Goal: Task Accomplishment & Management: Complete application form

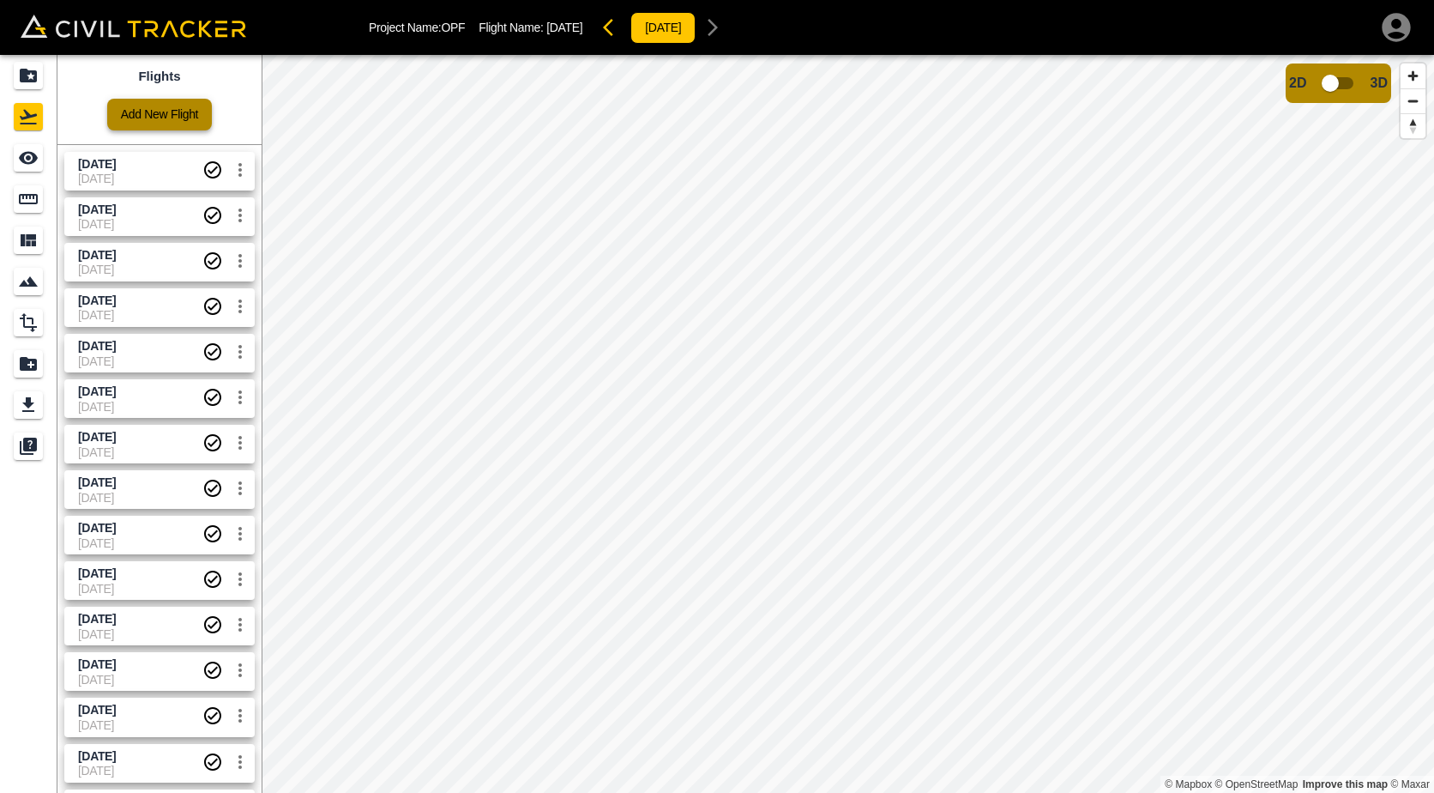
click at [146, 116] on link "Add New Flight" at bounding box center [159, 115] width 105 height 32
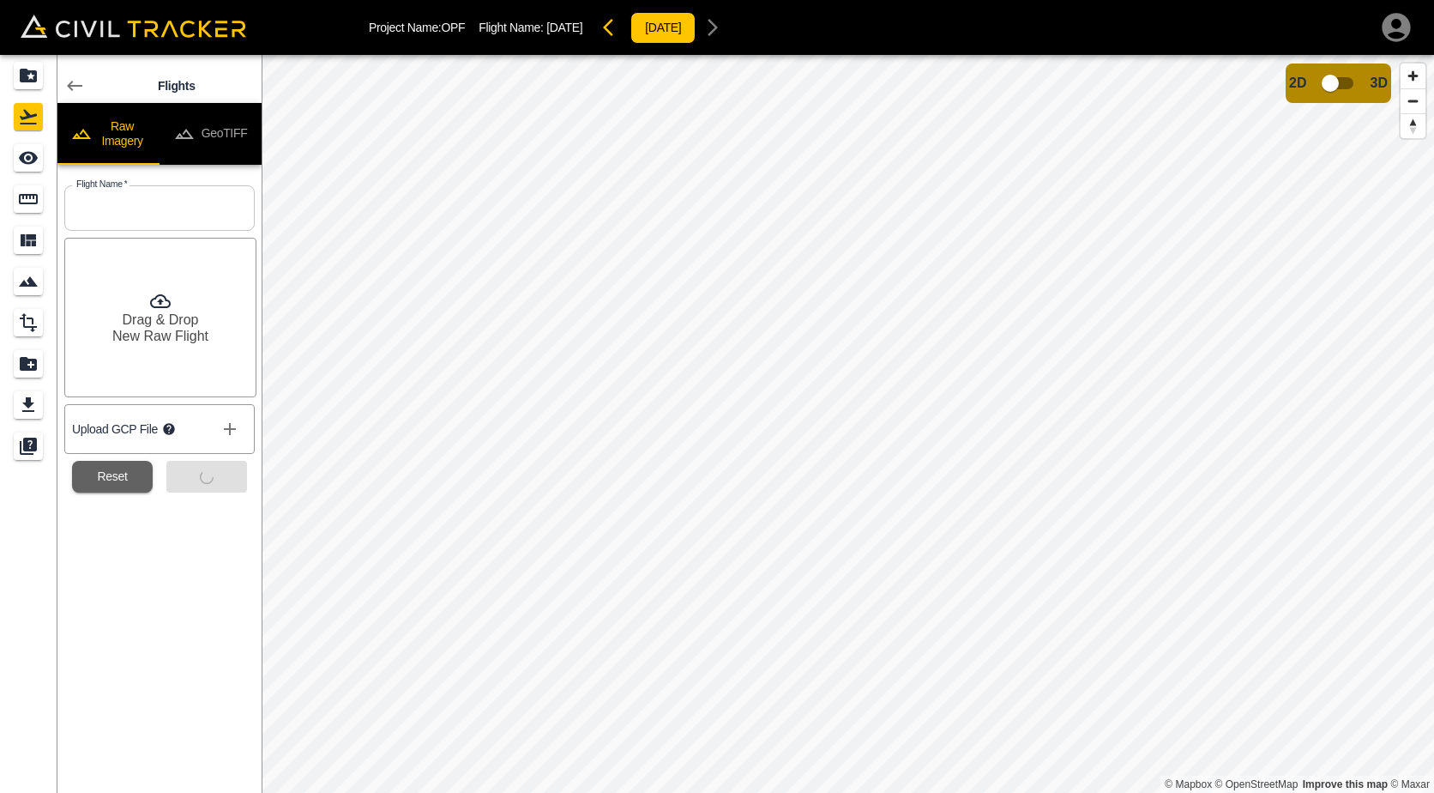
drag, startPoint x: 155, startPoint y: 215, endPoint x: 159, endPoint y: 202, distance: 14.1
click at [155, 215] on input "text" at bounding box center [159, 207] width 190 height 45
type input "[DATE]"
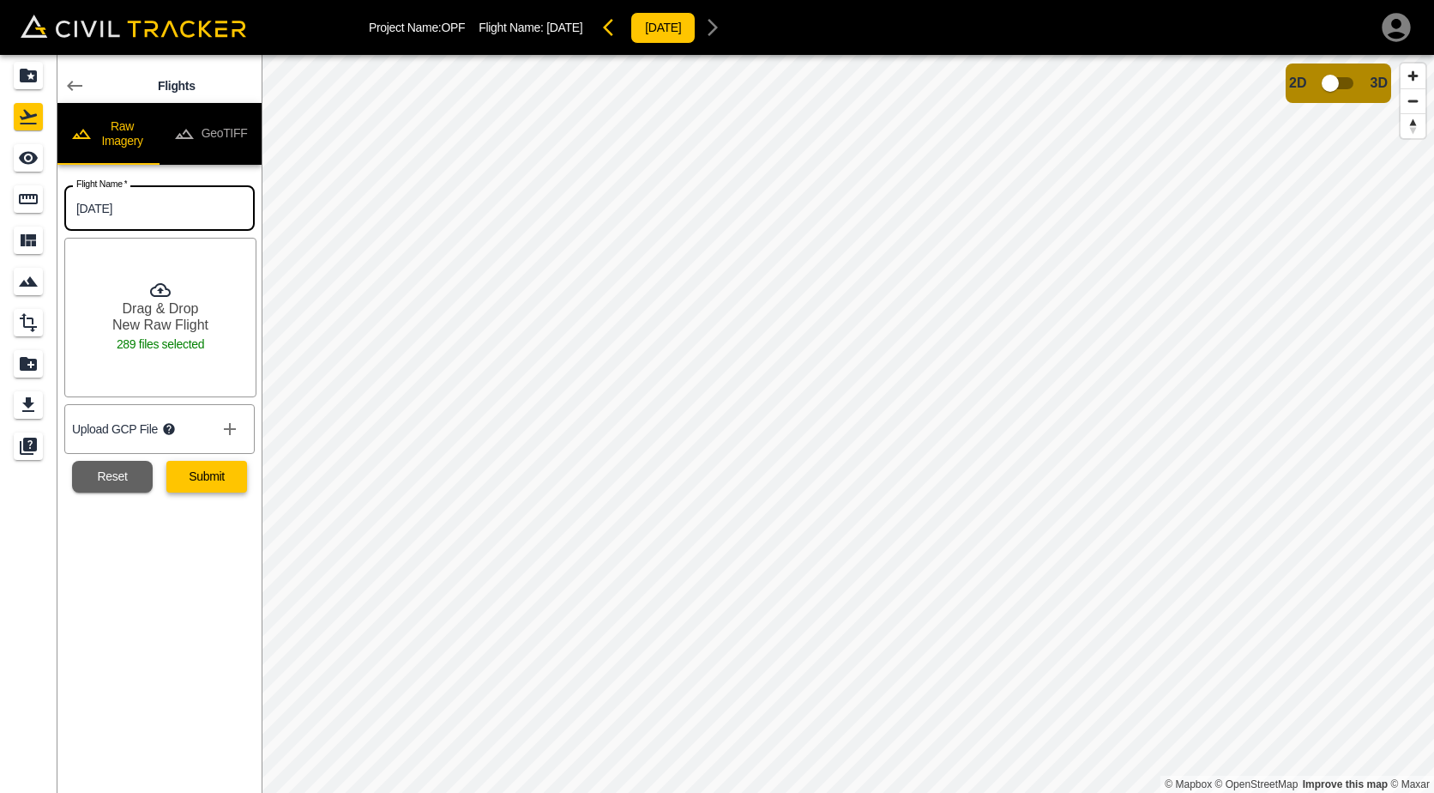
click at [227, 482] on button "Submit" at bounding box center [206, 477] width 81 height 32
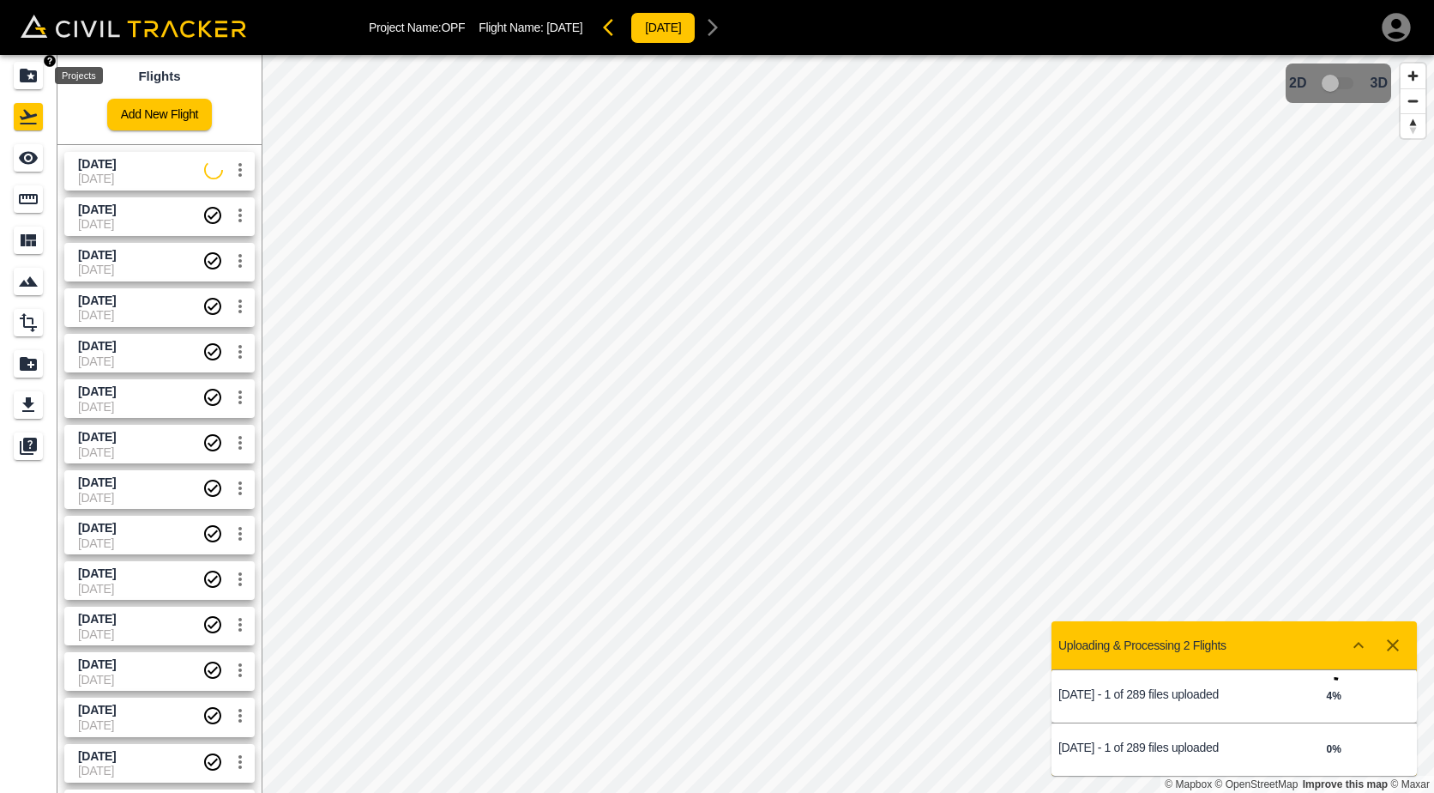
click at [34, 73] on icon "Projects" at bounding box center [28, 76] width 17 height 14
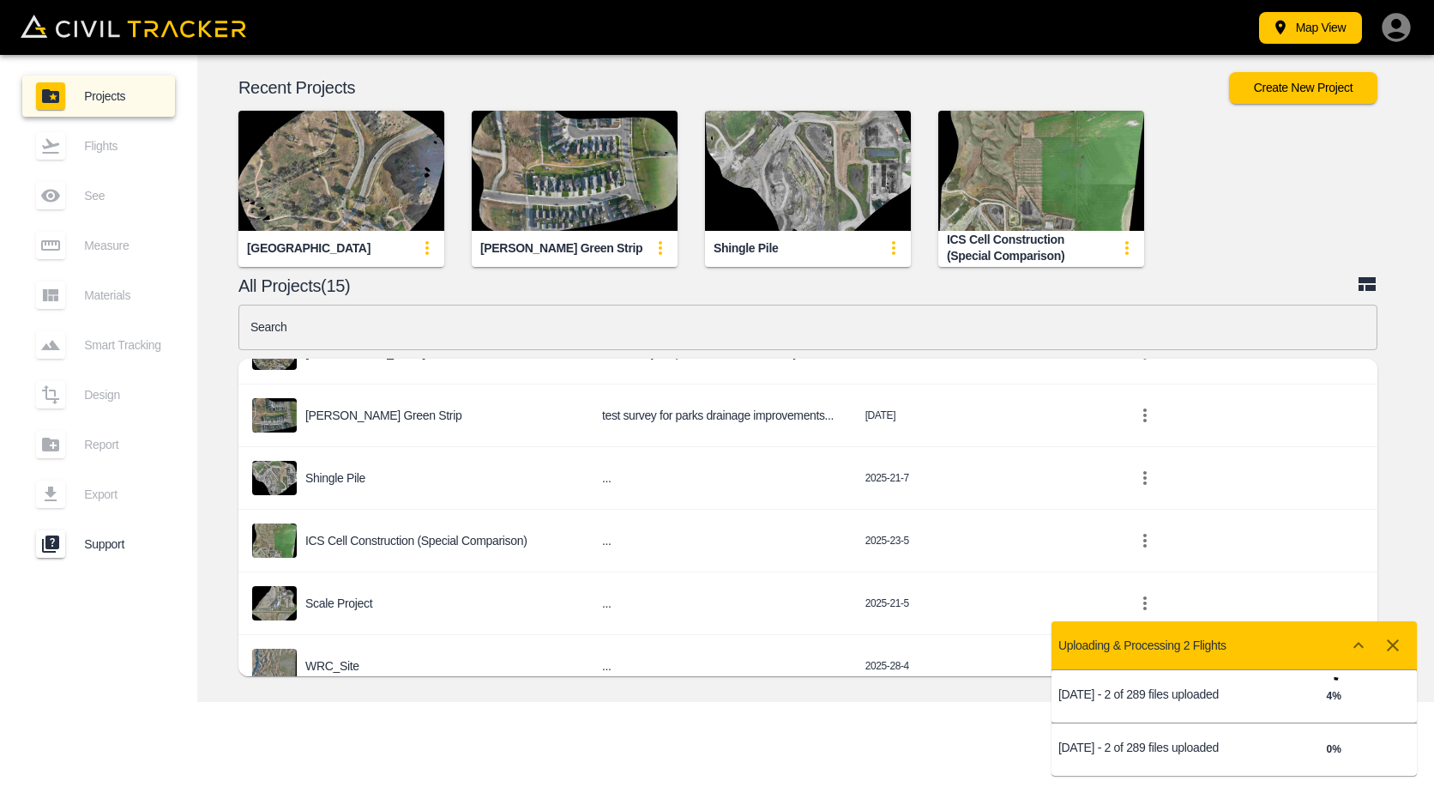
scroll to position [429, 0]
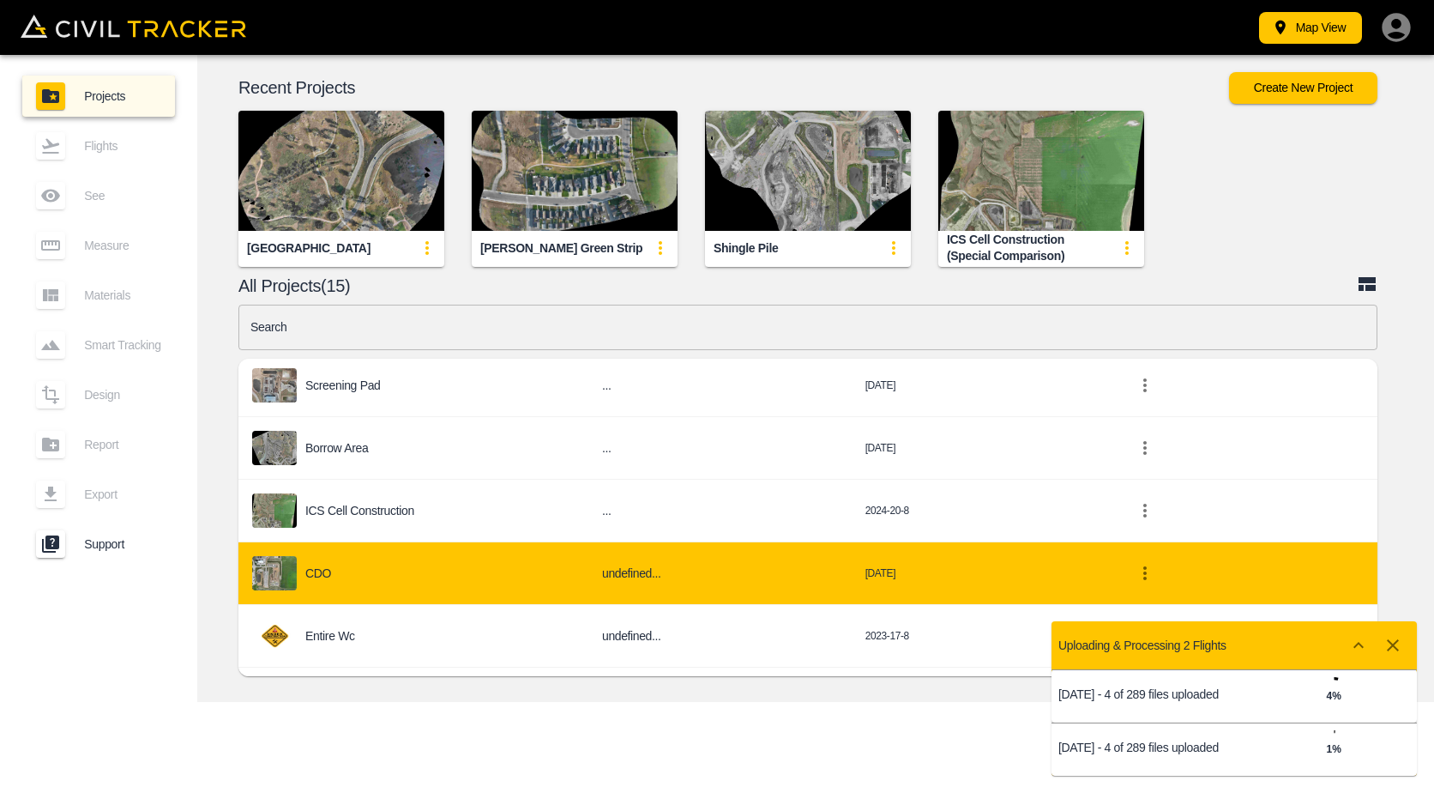
click at [362, 573] on div "CDO" at bounding box center [413, 573] width 323 height 34
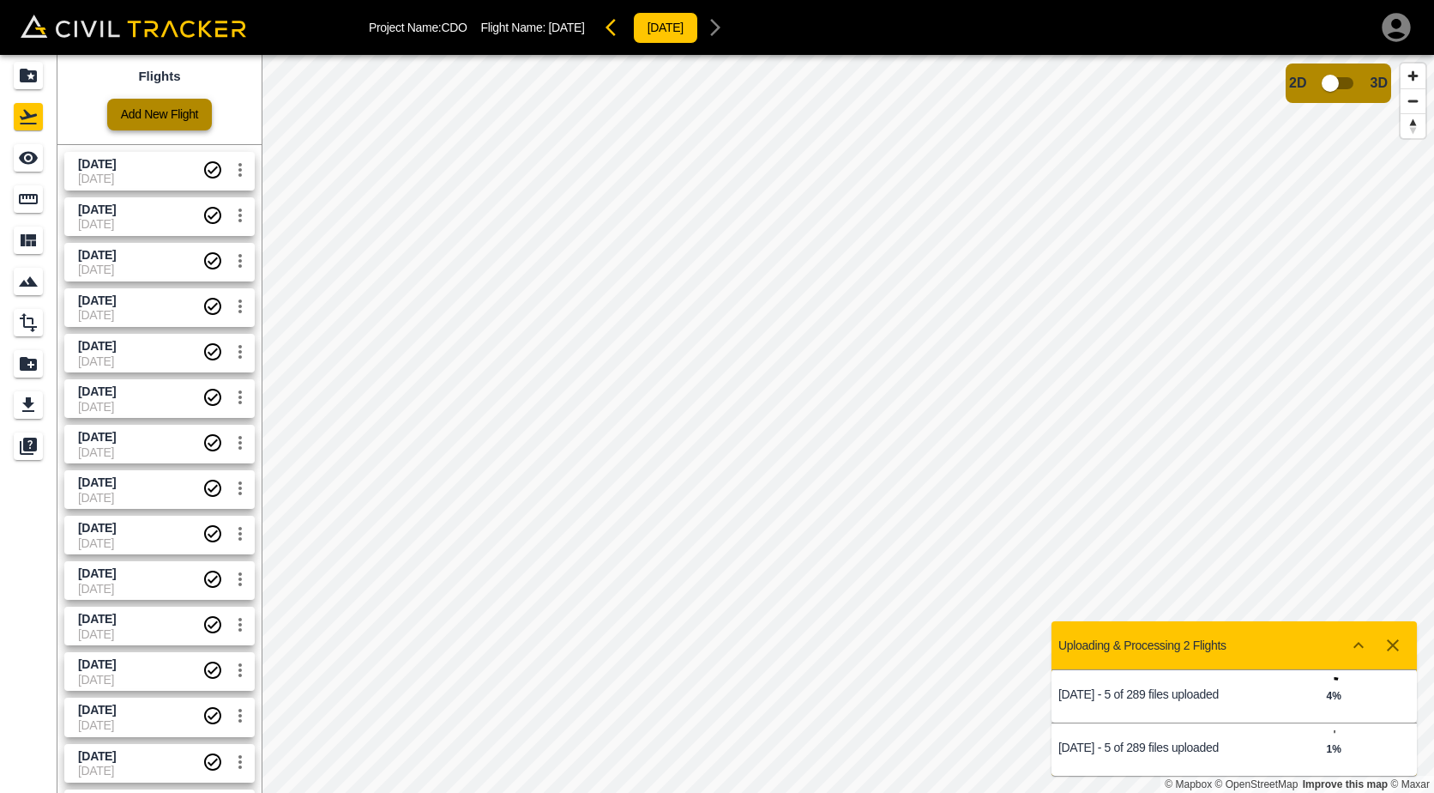
click at [174, 115] on link "Add New Flight" at bounding box center [159, 115] width 105 height 32
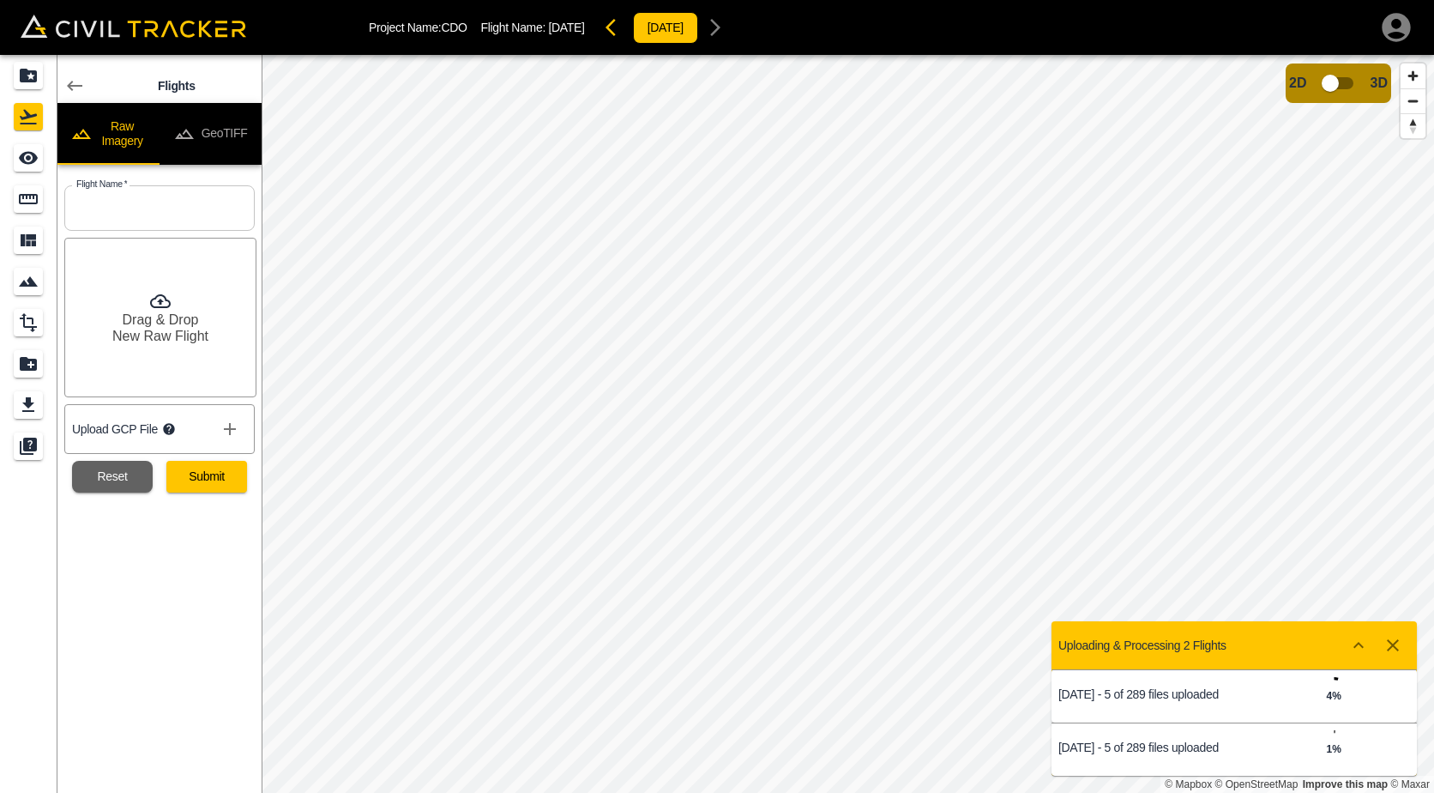
drag, startPoint x: 136, startPoint y: 193, endPoint x: 136, endPoint y: 205, distance: 12.0
click at [136, 193] on input "text" at bounding box center [159, 207] width 190 height 45
type input "[DATE]"
click at [230, 478] on button "Submit" at bounding box center [206, 477] width 81 height 32
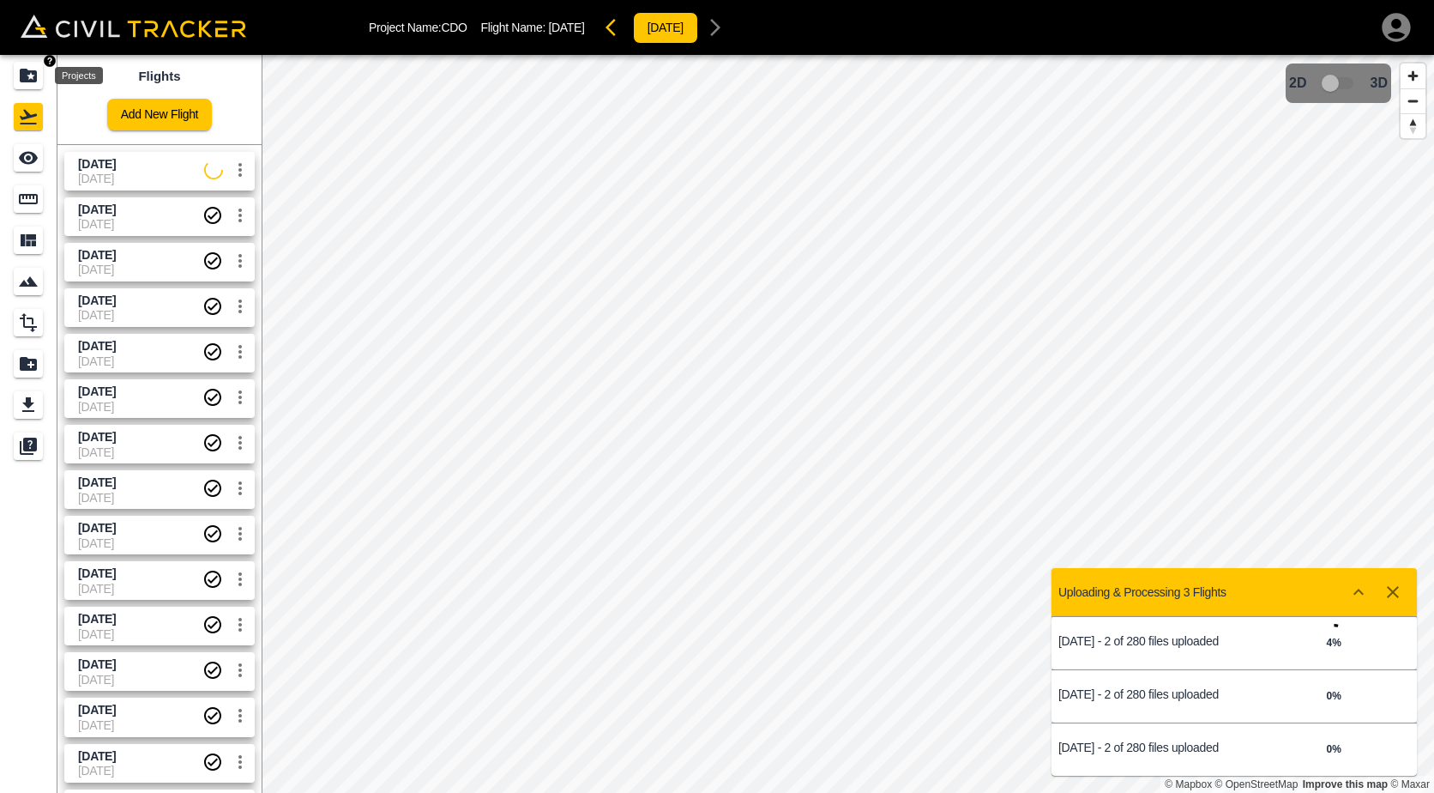
click at [21, 84] on icon "Projects" at bounding box center [28, 75] width 21 height 21
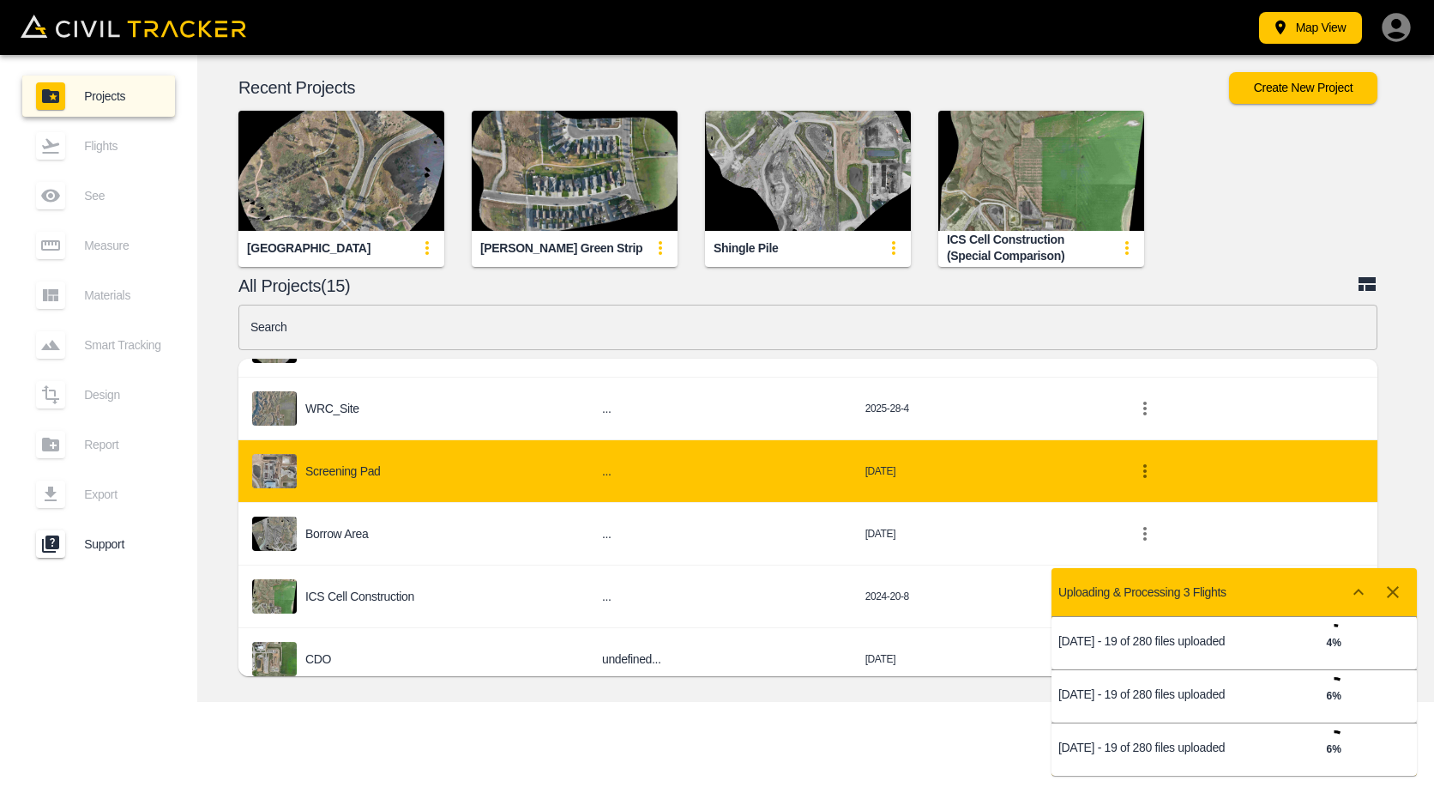
scroll to position [257, 0]
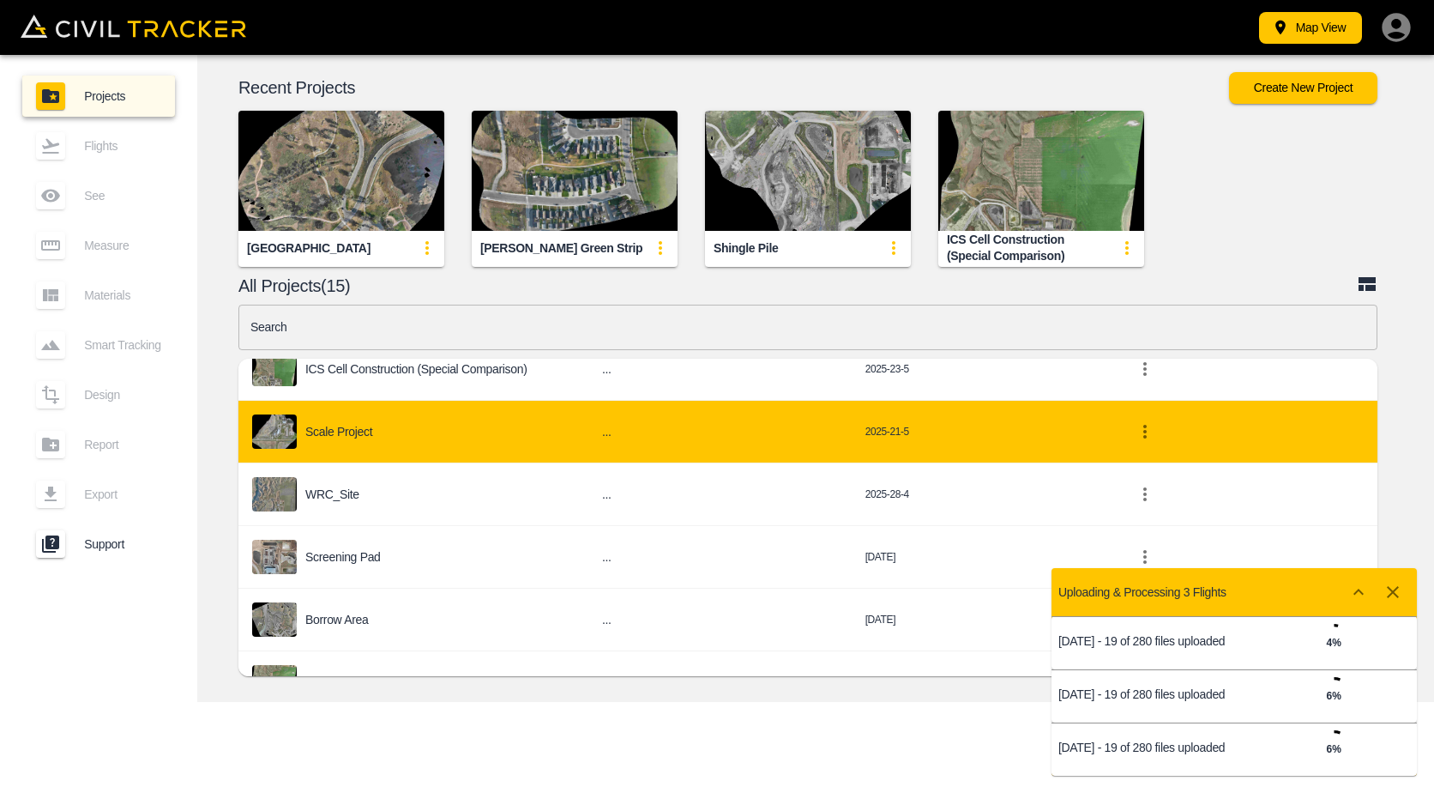
click at [360, 431] on p "Scale Project" at bounding box center [338, 432] width 67 height 14
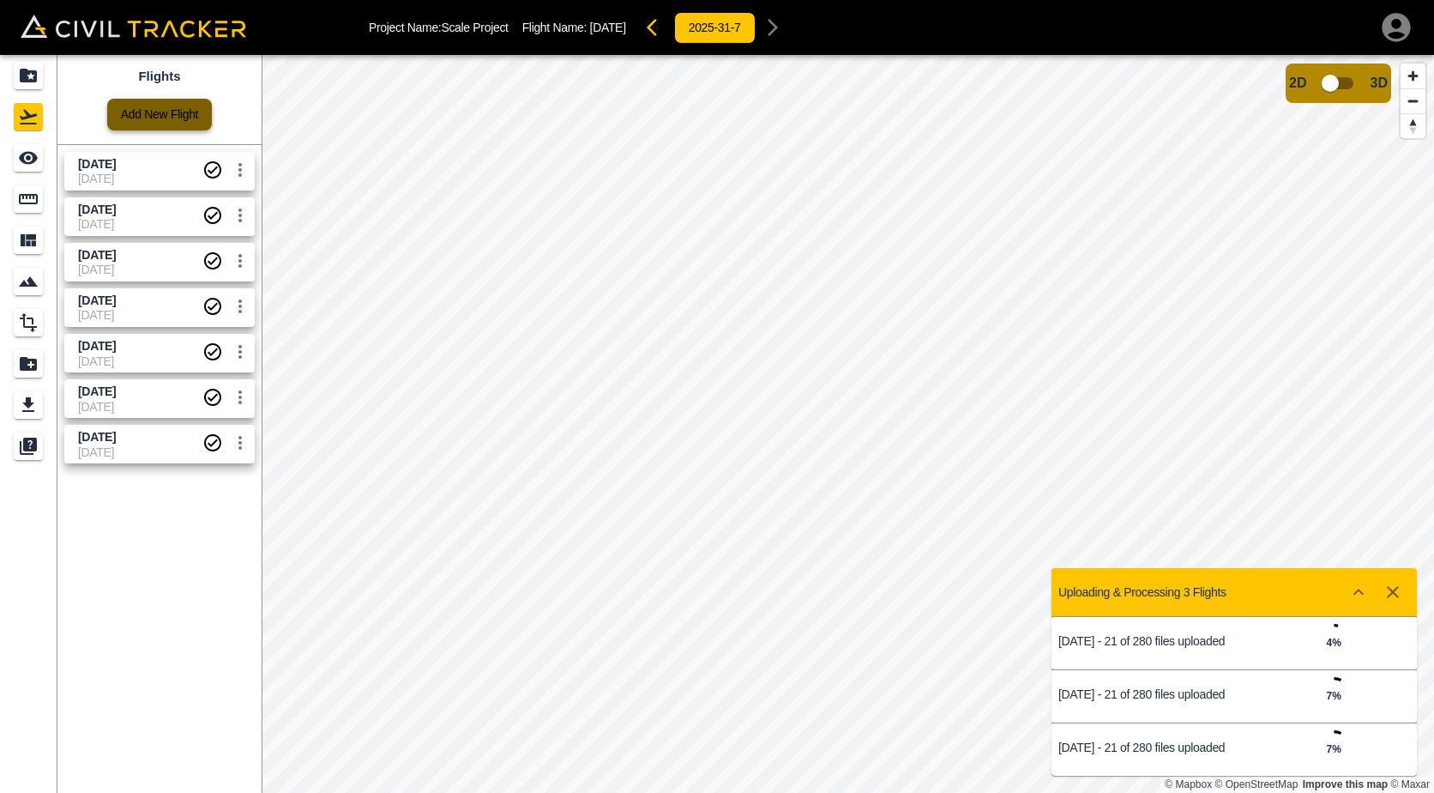
click at [140, 118] on link "Add New Flight" at bounding box center [159, 115] width 105 height 32
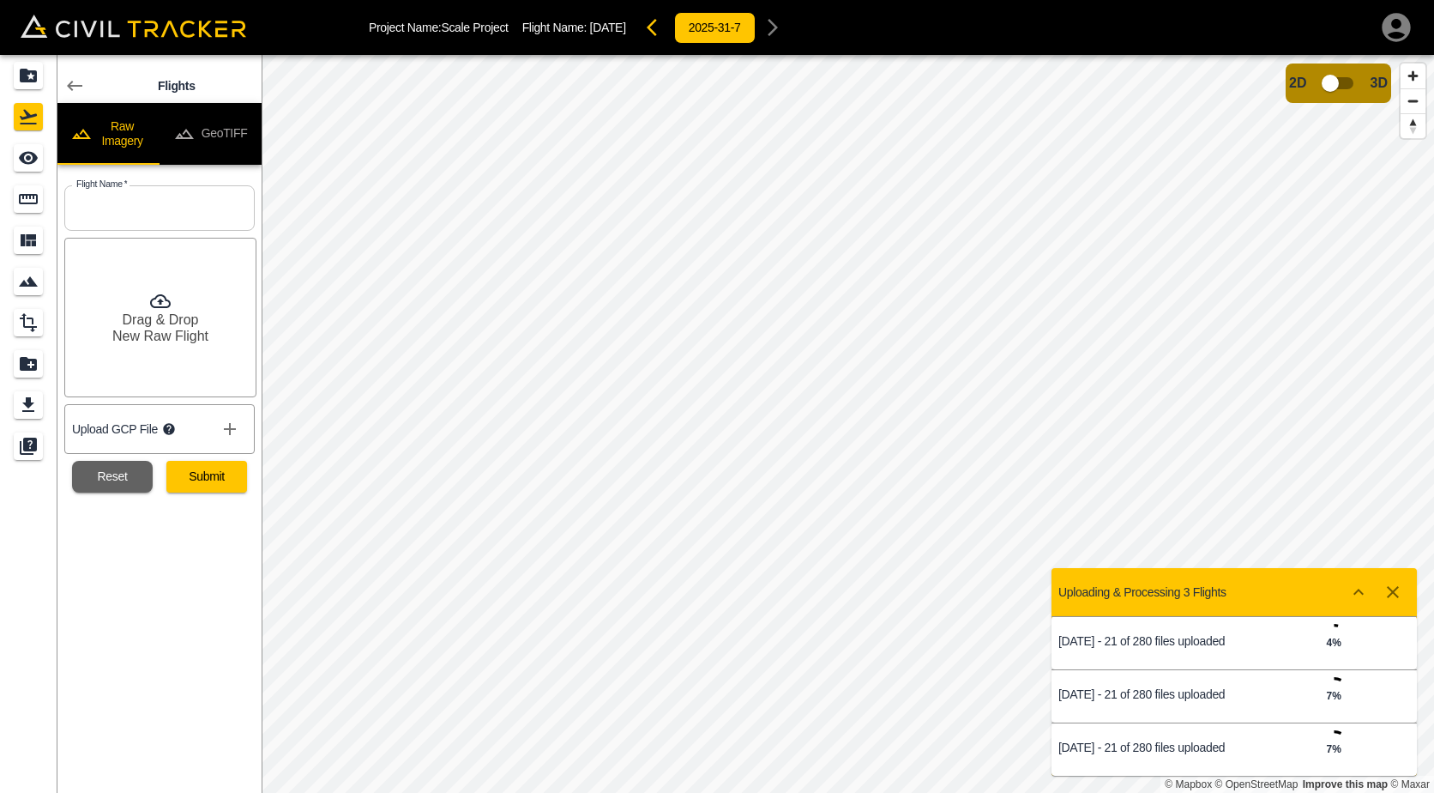
click at [125, 214] on input "text" at bounding box center [159, 207] width 190 height 45
type input "[DATE]"
click at [194, 480] on button "Submit" at bounding box center [206, 477] width 81 height 32
